Goal: Find specific page/section: Find specific page/section

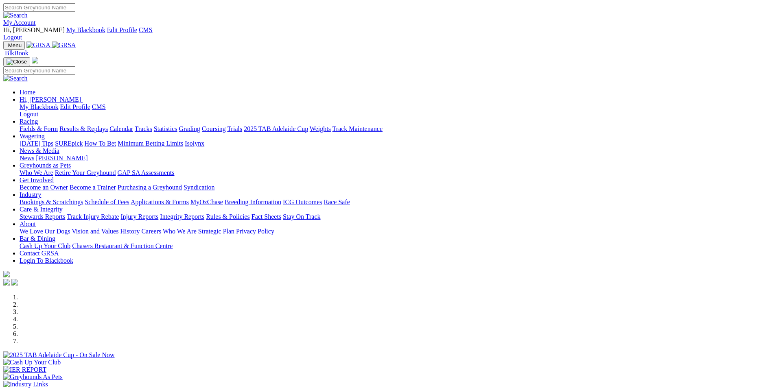
scroll to position [122, 0]
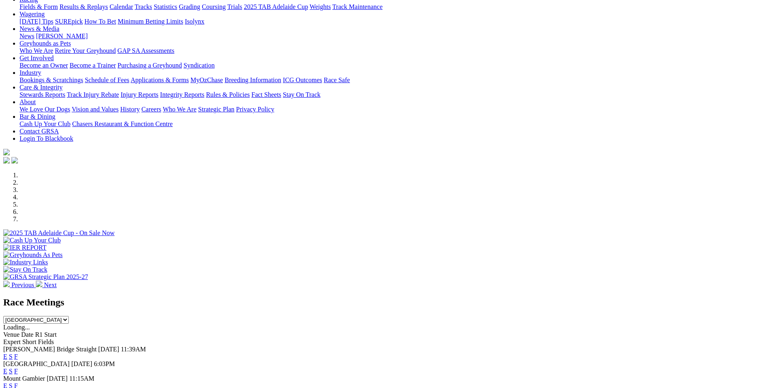
click at [7, 353] on link "E" at bounding box center [5, 356] width 4 height 7
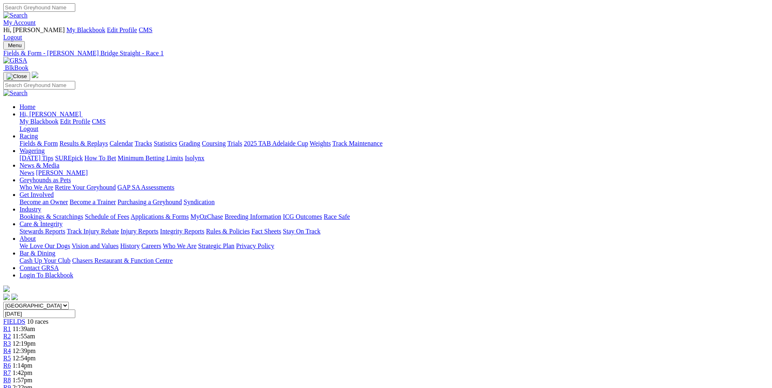
click at [27, 57] on img at bounding box center [15, 60] width 24 height 7
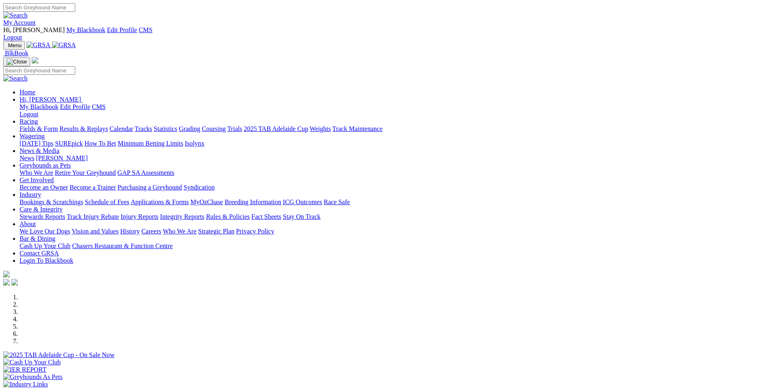
scroll to position [163, 0]
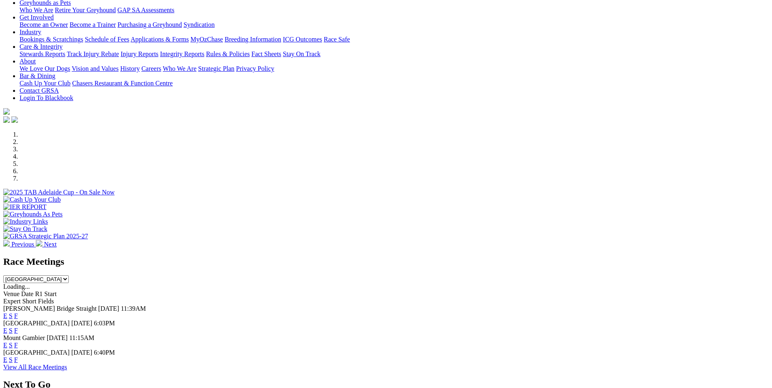
click at [7, 327] on link "E" at bounding box center [5, 330] width 4 height 7
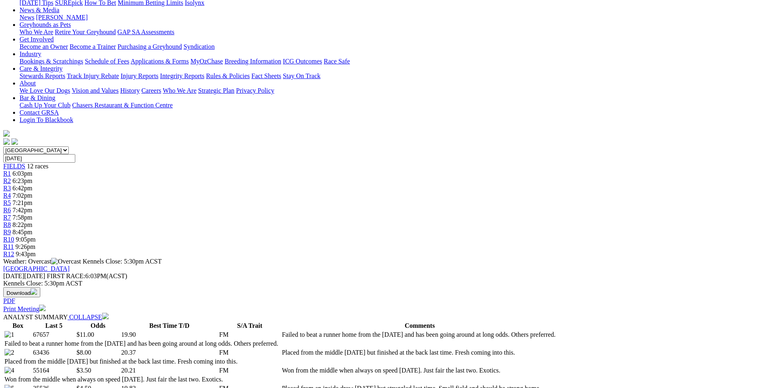
scroll to position [122, 0]
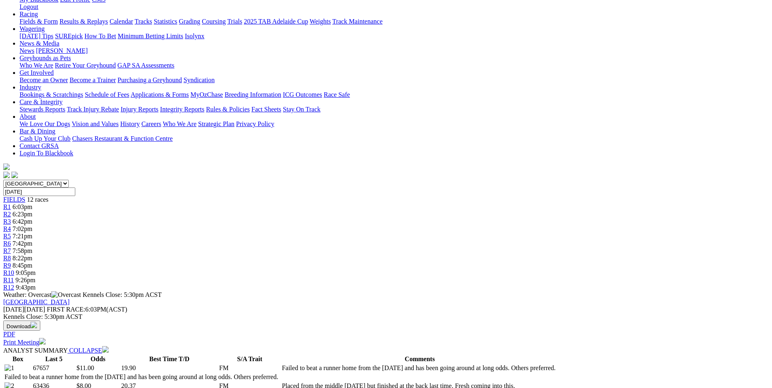
click at [46, 339] on link "Print Meeting" at bounding box center [24, 342] width 42 height 7
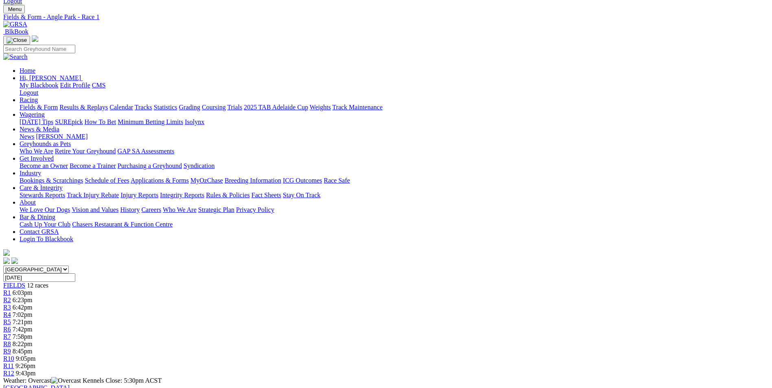
scroll to position [0, 0]
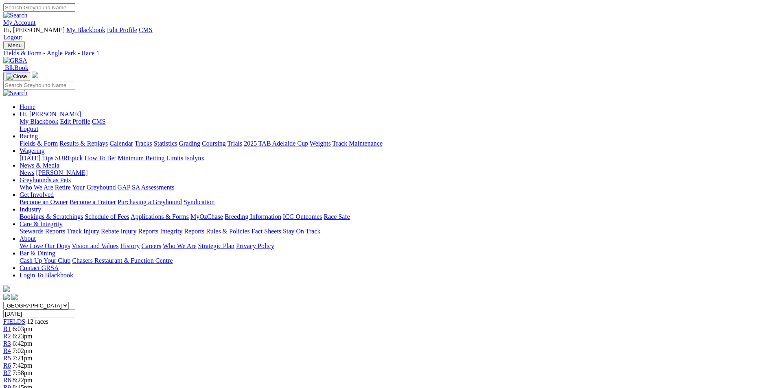
click at [36, 19] on link "My Account" at bounding box center [19, 22] width 33 height 7
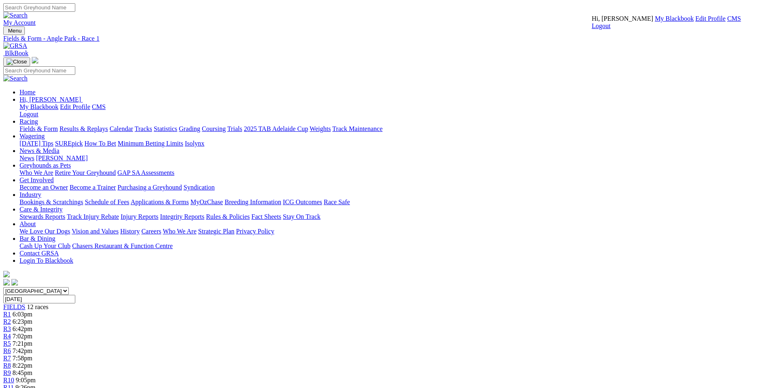
click at [728, 22] on link "CMS" at bounding box center [735, 18] width 14 height 7
